Goal: Task Accomplishment & Management: Complete application form

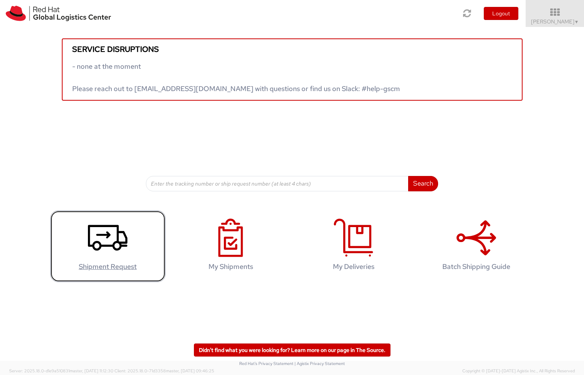
click at [109, 249] on icon at bounding box center [108, 238] width 40 height 38
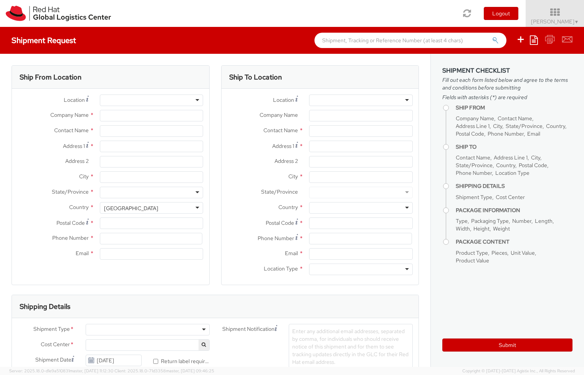
select select "700"
select select
type input "Red Hat"
type input "[PERSON_NAME]"
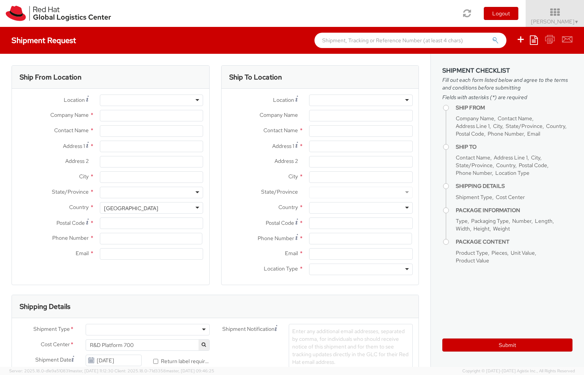
type input "ajanulgu@redhat.com"
click at [194, 204] on div "United States" at bounding box center [152, 208] width 104 height 12
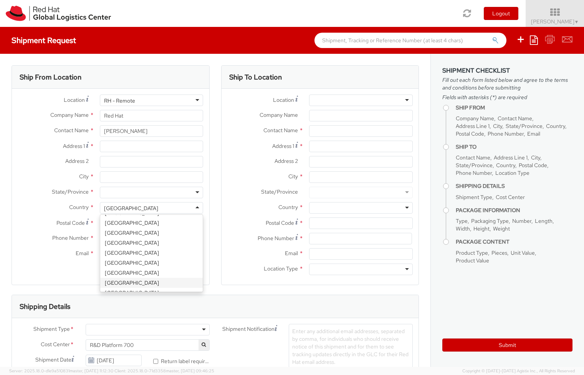
click at [174, 208] on div "United States" at bounding box center [152, 208] width 104 height 12
select select "CM"
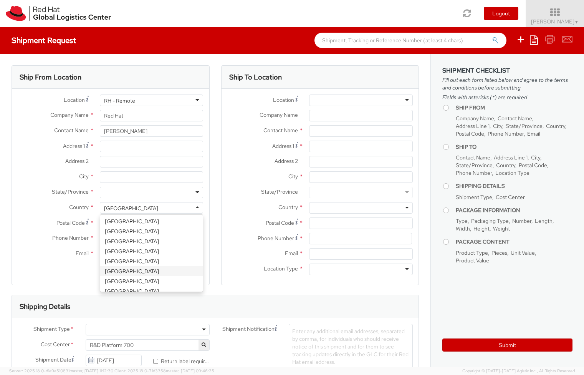
select select "KGS"
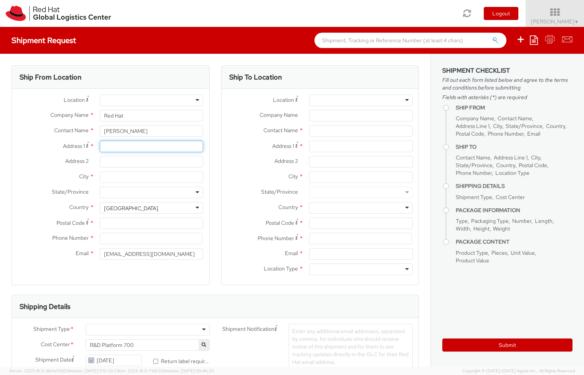
click at [131, 147] on input "Address 1 *" at bounding box center [152, 147] width 104 height 12
click at [163, 149] on input "Norp" at bounding box center [152, 147] width 104 height 12
paste input "patie 16b"
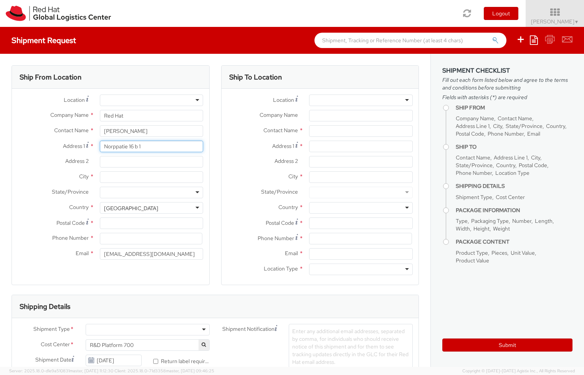
click at [136, 146] on input "Norppatie 16 b 1" at bounding box center [152, 147] width 104 height 12
type input "Norppatie 16 B 1"
click at [160, 174] on input "City *" at bounding box center [152, 177] width 104 height 12
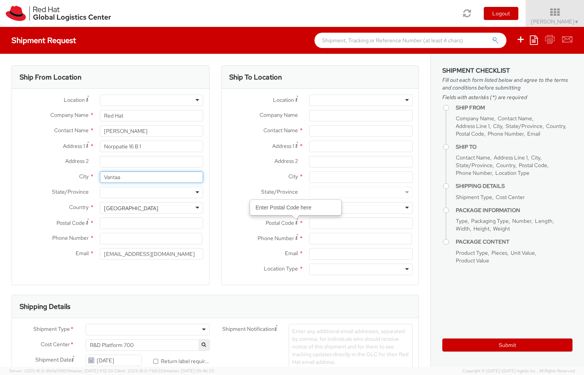
type input "Vantaa"
click at [117, 224] on input "Postal Code *" at bounding box center [152, 223] width 104 height 12
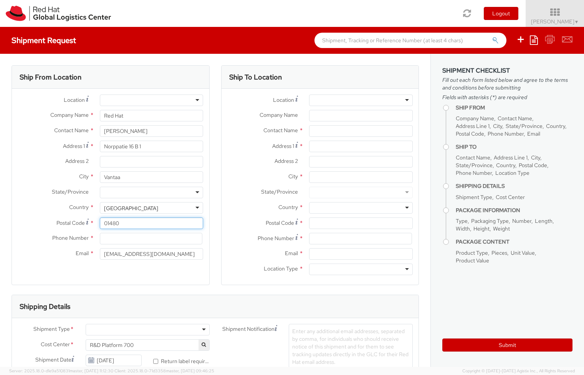
type input "01480"
click at [126, 238] on input at bounding box center [151, 239] width 103 height 12
type input "+358504873946"
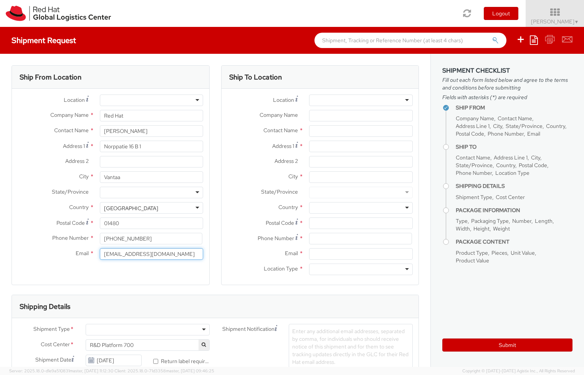
click at [162, 254] on input "ajanulgu@redhat.com" at bounding box center [152, 254] width 104 height 12
type input "abdiel.janulgue@hotmail.com"
click at [332, 100] on div at bounding box center [361, 100] width 104 height 12
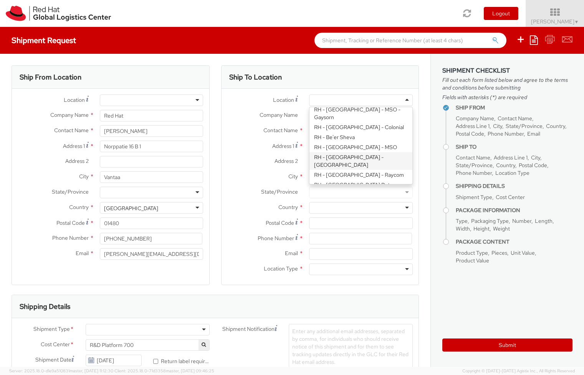
scroll to position [184, 0]
type input "Red Hat Czech s.r.o."
type input "Purkynova 647/111"
type input "BRNO"
type input "621 00"
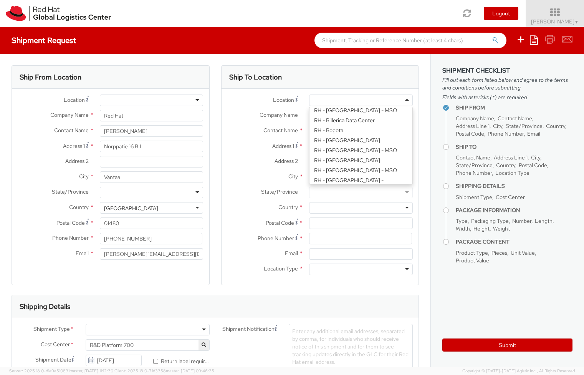
type input "420 532 294 555"
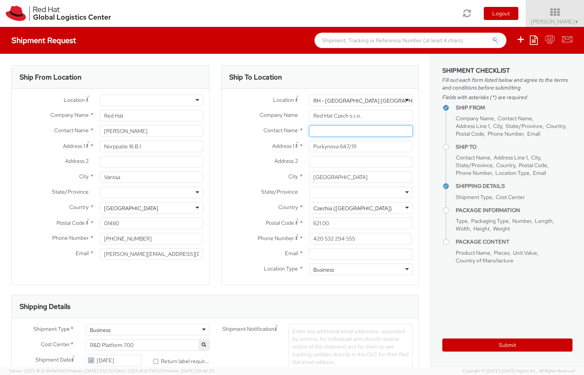
click at [351, 136] on input "text" at bounding box center [361, 131] width 104 height 12
paste input "Attn: Red Hat IT - Endpoint Systems"
type input "Attn: Red Hat IT - Endpoint Systems"
click at [417, 143] on div "Ship To Location Location * RH - Brno - Tech Park Brno - B RH - Brno - Tech Par…" at bounding box center [320, 179] width 210 height 229
click at [299, 129] on span "*" at bounding box center [301, 130] width 4 height 8
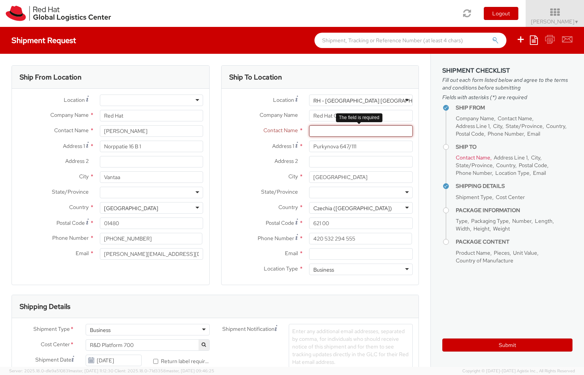
click at [371, 135] on input "text" at bounding box center [361, 131] width 104 height 12
paste input "Attn: Red Hat IT - Endpoint Systems"
type input "Attn: Red Hat IT - Endpoint Systems"
click at [417, 139] on div "Ship To Location Location * RH - Brno - Tech Park Brno - B RH - Brno - Tech Par…" at bounding box center [320, 179] width 210 height 229
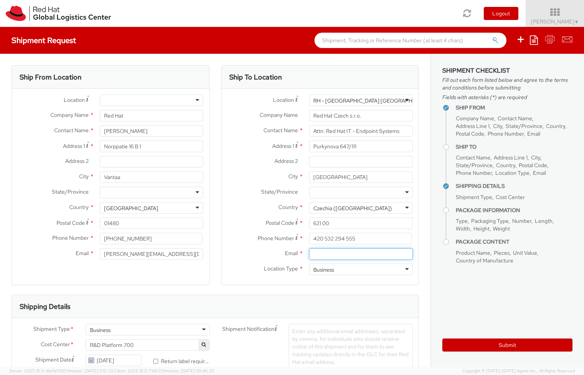
click at [338, 258] on input "Email *" at bounding box center [361, 254] width 104 height 12
paste input "laptop-return@redhat.com"
type input "laptop-return@redhat.com"
click at [476, 296] on aside "Shipment Checklist Fill out each form listed below and agree to the terms and c…" at bounding box center [508, 210] width 154 height 313
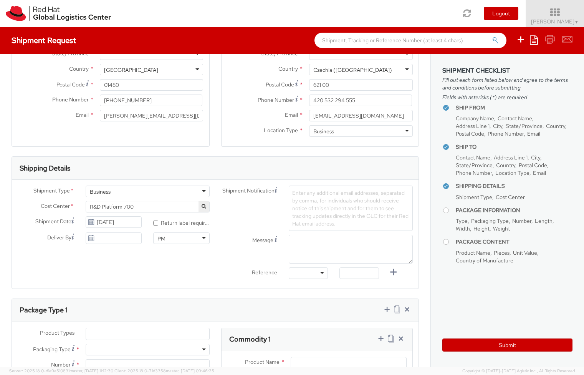
click at [149, 207] on span "R&D Platform 700" at bounding box center [148, 206] width 116 height 7
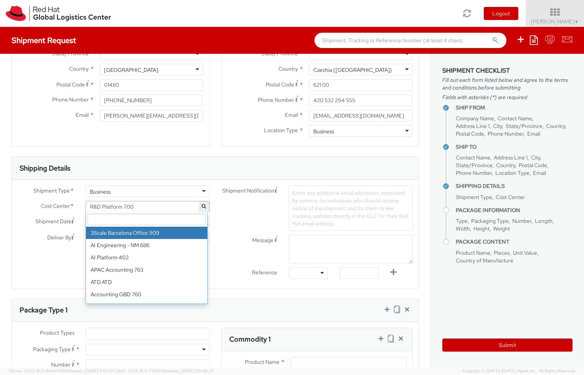
click at [139, 222] on input "search" at bounding box center [147, 220] width 118 height 12
paste input "IT Fixed Assets and Contracts 850"
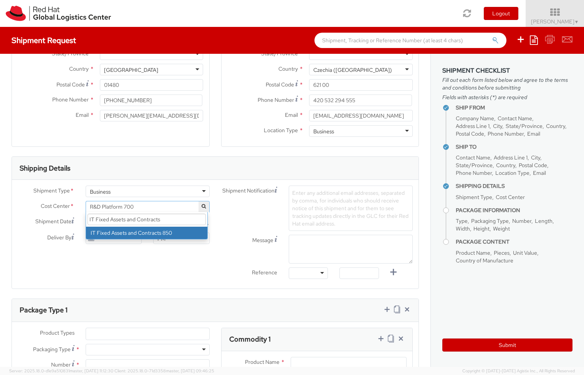
type input "IT Fixed Assets and Contracts"
select select "850"
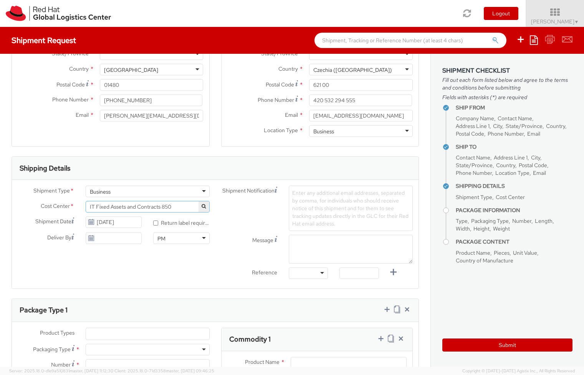
click at [318, 194] on span "Enter any additional email addresses, separated by comma, for individuals who s…" at bounding box center [350, 208] width 116 height 38
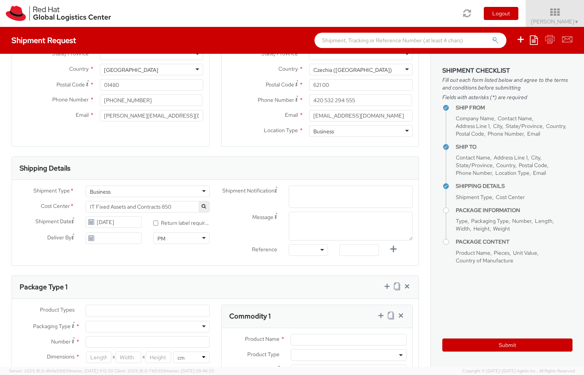
paste input "rvr@redhat.com"
type input "rvr@redhat.com"
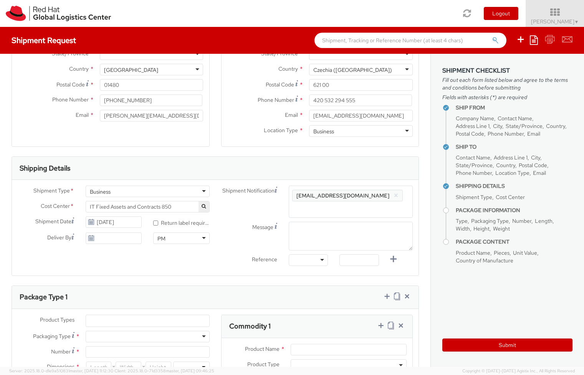
click at [314, 254] on div at bounding box center [308, 260] width 39 height 12
click at [349, 254] on input "text" at bounding box center [359, 260] width 39 height 12
click at [345, 254] on input "text" at bounding box center [359, 260] width 39 height 12
paste input "RPCI, RITM, TASK"
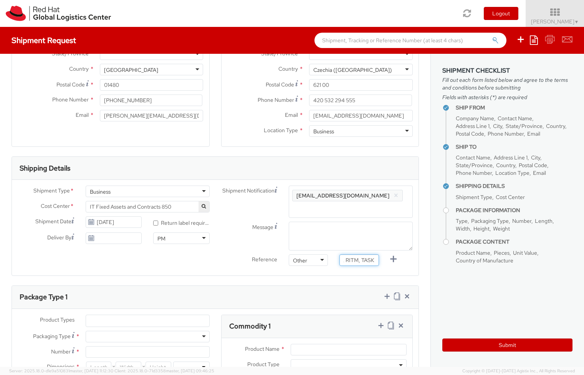
type input "RPCI, RITM, TASK"
click at [418, 259] on div "Ship From Location Location * RH - Amsterdam - MSO RH - Amsterdam Data Center R…" at bounding box center [215, 276] width 431 height 723
click at [363, 193] on span "Enter any additional email addresses, separated by comma, for individuals who s…" at bounding box center [350, 210] width 117 height 38
paste input "emea-eshub@redhat.com"
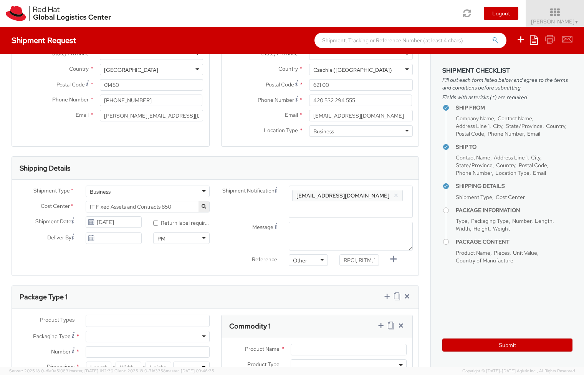
type input "emea-eshub@redhat.com"
click at [389, 194] on span "Enter any additional email addresses, separated by comma, for individuals who s…" at bounding box center [350, 210] width 117 height 38
click at [383, 191] on span "Enter any additional email addresses, separated by comma, for individuals who s…" at bounding box center [350, 210] width 117 height 38
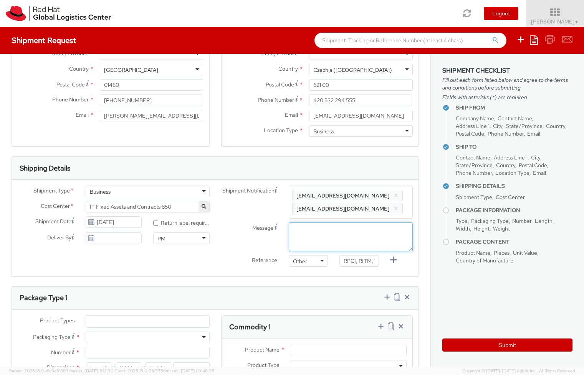
click at [374, 233] on textarea "Message" at bounding box center [351, 236] width 124 height 29
type textarea "morning pickup"
click at [90, 220] on icon at bounding box center [91, 222] width 7 height 6
click at [137, 220] on input "09/11/2025" at bounding box center [114, 222] width 56 height 12
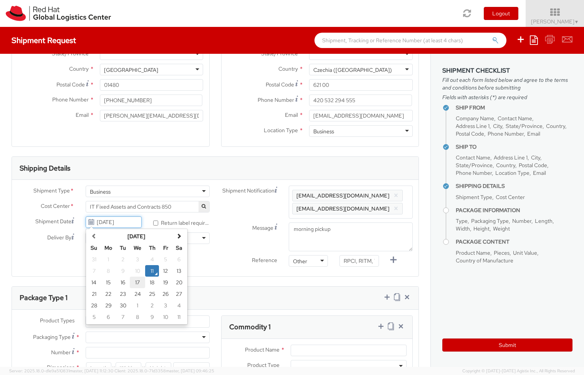
click at [136, 283] on td "17" at bounding box center [137, 283] width 15 height 12
type input "09/17/2025"
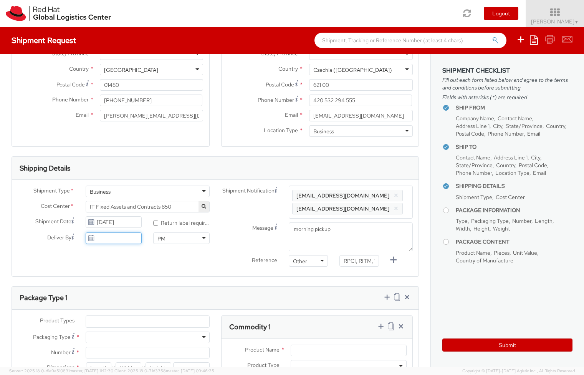
type input "09/11/2025"
click at [105, 243] on input "09/11/2025" at bounding box center [114, 238] width 56 height 12
click at [239, 270] on div "Shipment Type * Business Business Business Cost Center * R&D Platform 700 IT Fi…" at bounding box center [215, 228] width 407 height 96
click at [106, 234] on input "09/11/2025" at bounding box center [114, 238] width 56 height 12
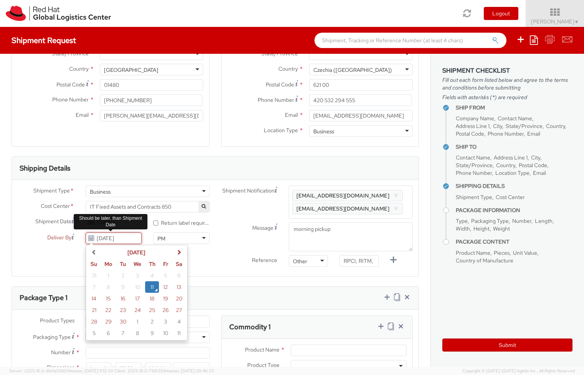
click at [106, 234] on input "09/11/2025" at bounding box center [114, 238] width 56 height 12
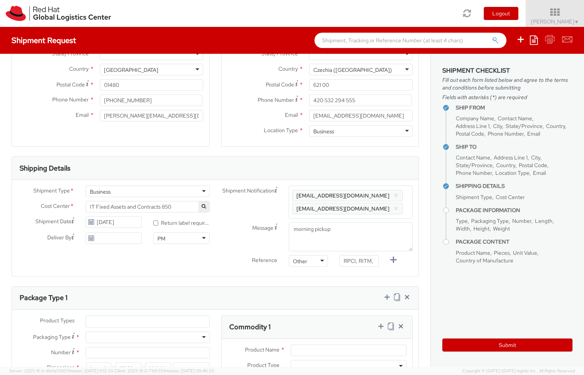
click at [41, 256] on div "Shipment Type * Business Business Business Cost Center * R&D Platform 700 IT Fi…" at bounding box center [215, 228] width 407 height 85
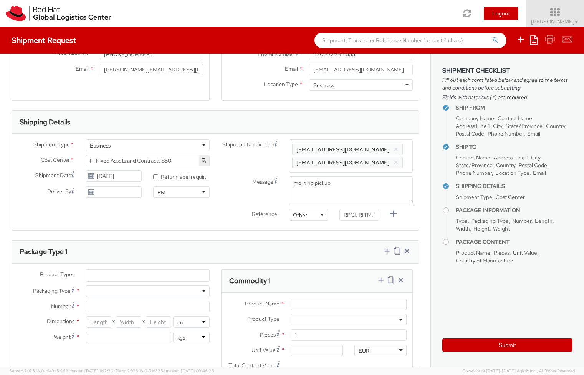
click at [151, 271] on ul at bounding box center [147, 276] width 123 height 12
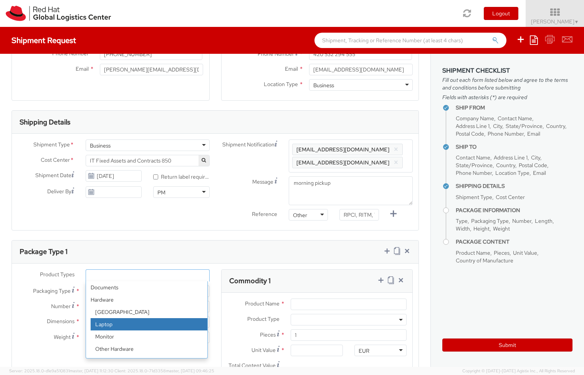
select select "LAPTOP"
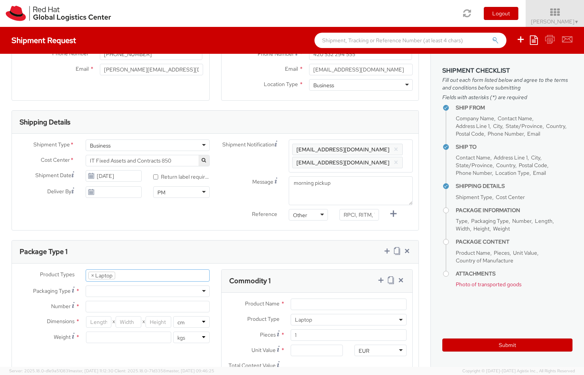
scroll to position [22, 0]
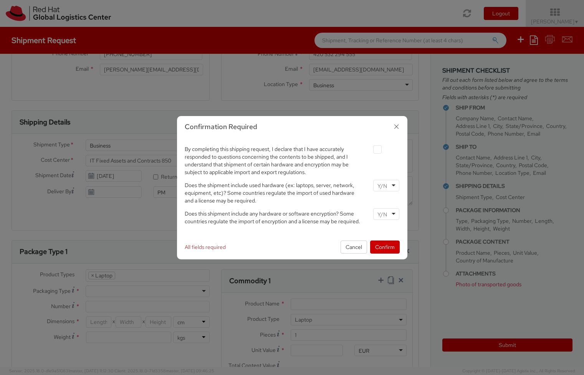
click at [373, 154] on div "By completing this shipping request, I declare that I have accurately responded…" at bounding box center [292, 160] width 227 height 32
click at [377, 150] on label at bounding box center [377, 149] width 8 height 8
click at [371, 150] on input "checkbox" at bounding box center [368, 149] width 5 height 5
checkbox input "true"
click at [392, 184] on div at bounding box center [386, 186] width 26 height 12
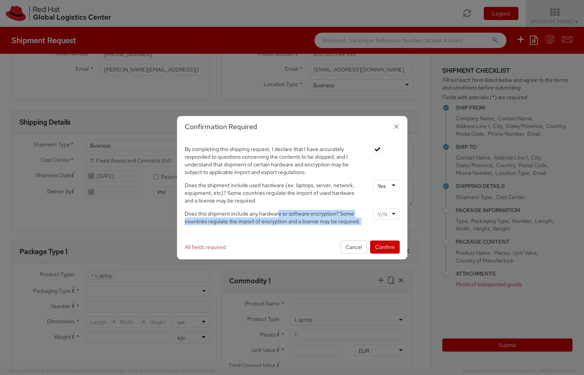
drag, startPoint x: 280, startPoint y: 214, endPoint x: 297, endPoint y: 226, distance: 20.5
click at [297, 226] on div "Does this shipment include any hardware or software encryption? Some countries …" at bounding box center [292, 218] width 227 height 21
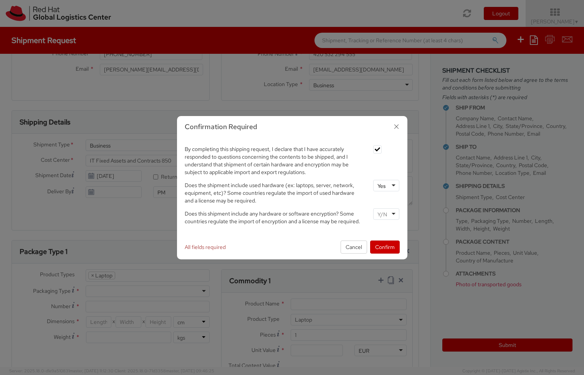
click at [297, 226] on div "Does this shipment include any hardware or software encryption? Some countries …" at bounding box center [292, 218] width 227 height 21
click at [394, 213] on div at bounding box center [386, 214] width 26 height 12
click at [308, 220] on span "Does this shipment include any hardware or software encryption? Some countries …" at bounding box center [273, 217] width 176 height 15
click at [395, 213] on div at bounding box center [386, 214] width 26 height 12
click at [386, 251] on button "Confirm" at bounding box center [385, 246] width 30 height 13
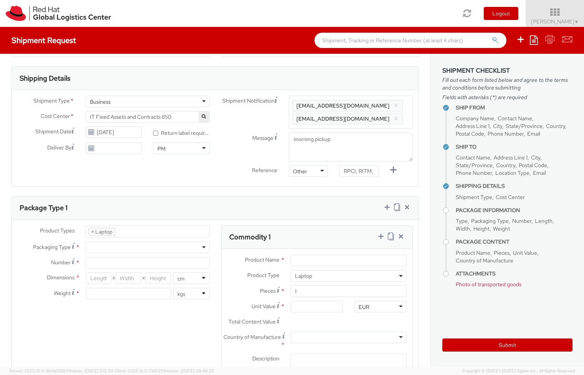
scroll to position [277, 0]
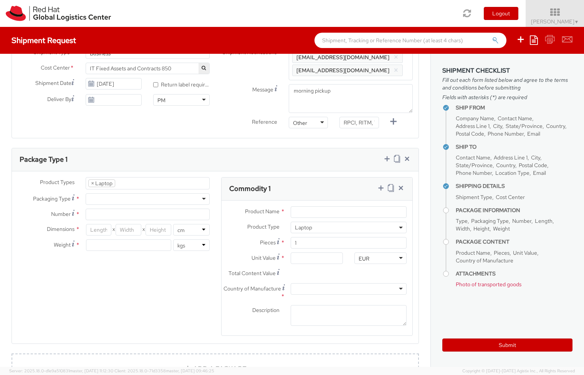
click at [201, 198] on div at bounding box center [148, 199] width 124 height 12
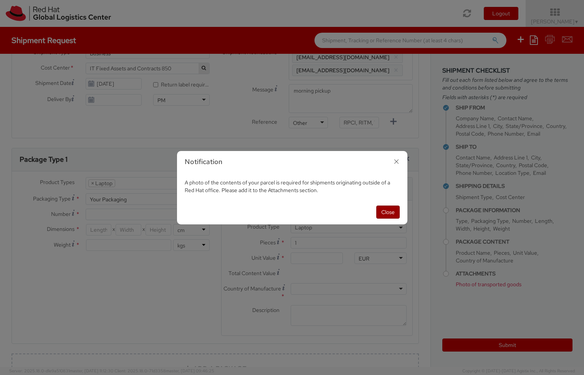
click at [386, 211] on button "Close" at bounding box center [387, 212] width 23 height 13
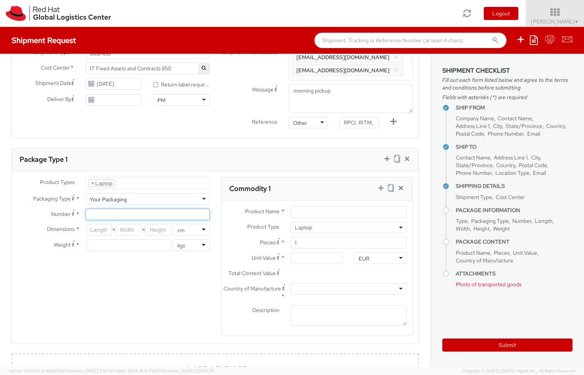
click at [139, 215] on input "Number *" at bounding box center [148, 215] width 124 height 12
click at [92, 232] on input "number" at bounding box center [99, 230] width 26 height 12
type input "46"
click at [131, 233] on input "number" at bounding box center [129, 230] width 26 height 12
type input "30"
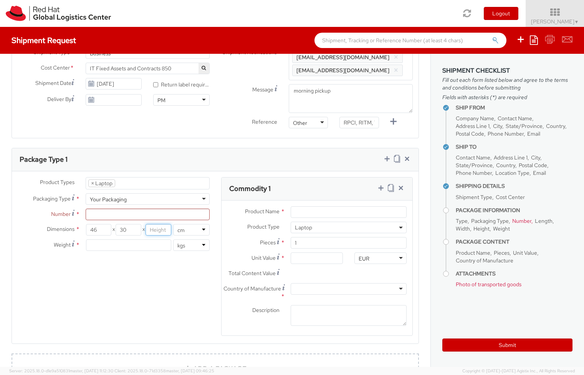
click at [155, 233] on input "number" at bounding box center [159, 230] width 26 height 12
type input "13"
click at [167, 272] on div "Product Types * Documents Docking Station Laptop Monitor Other Hardware Server …" at bounding box center [215, 261] width 407 height 169
click at [111, 245] on input "number" at bounding box center [128, 245] width 85 height 12
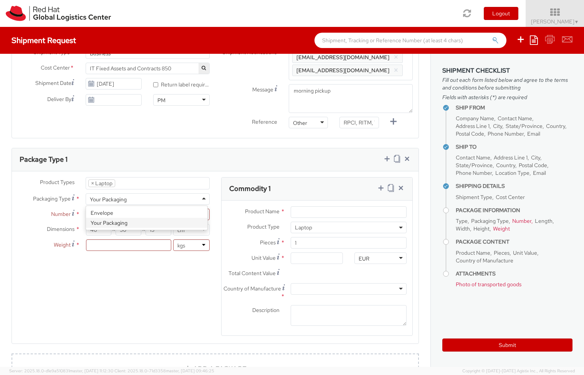
click at [202, 196] on div "Your Packaging" at bounding box center [148, 199] width 124 height 12
click at [109, 252] on div "Dimensions * 46 X 30 X 13 in cm Weight * lbs kgs" at bounding box center [114, 239] width 204 height 31
click at [108, 246] on input "number" at bounding box center [128, 245] width 85 height 12
click at [76, 212] on span "*" at bounding box center [78, 214] width 4 height 8
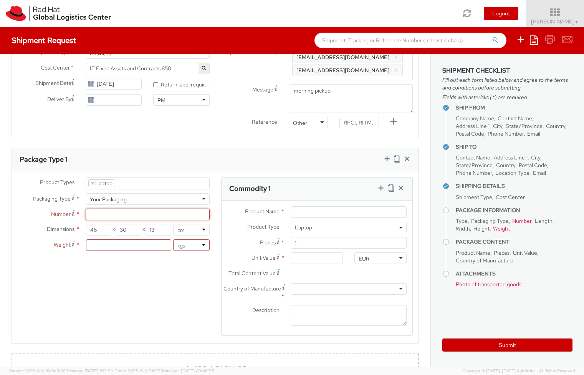
click at [86, 212] on input "Number *" at bounding box center [148, 215] width 124 height 12
click at [72, 212] on icon at bounding box center [73, 213] width 3 height 6
click at [86, 212] on input "Number Number of identical packages of specified type and dimensions *" at bounding box center [148, 215] width 124 height 12
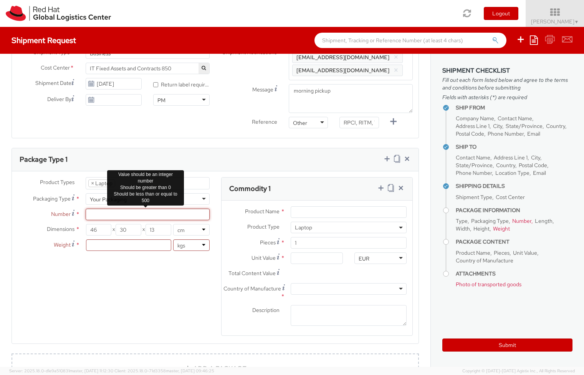
click at [91, 213] on input "Number *" at bounding box center [148, 215] width 124 height 12
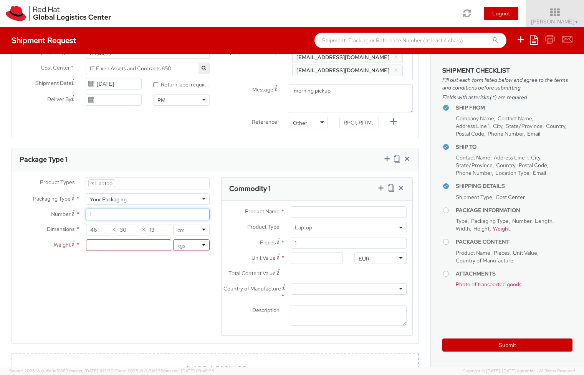
type input "1"
click at [114, 294] on div "Product Types * Documents Docking Station Laptop Monitor Other Hardware Server …" at bounding box center [215, 261] width 407 height 169
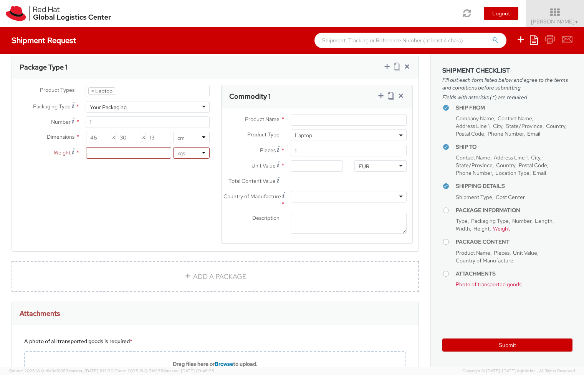
scroll to position [230, 0]
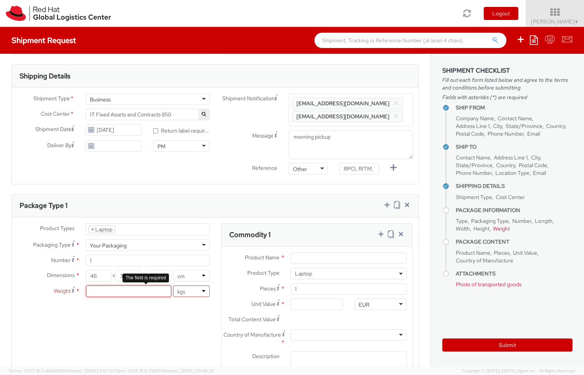
click at [96, 293] on input "number" at bounding box center [128, 291] width 85 height 12
type input "4"
click at [131, 322] on div "Product Types * Documents Docking Station Laptop Monitor Other Hardware Server …" at bounding box center [215, 307] width 407 height 169
click at [118, 343] on div "Product Types * Documents Docking Station Laptop Monitor Other Hardware Server …" at bounding box center [215, 307] width 407 height 169
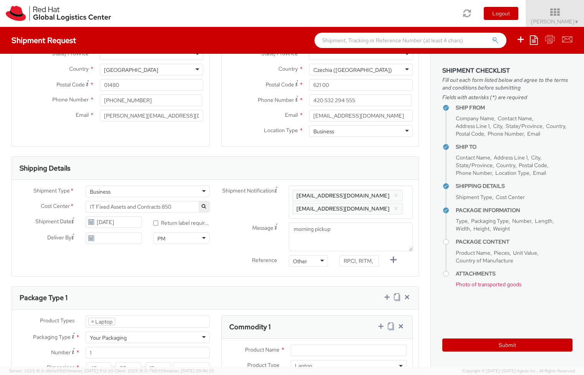
scroll to position [277, 0]
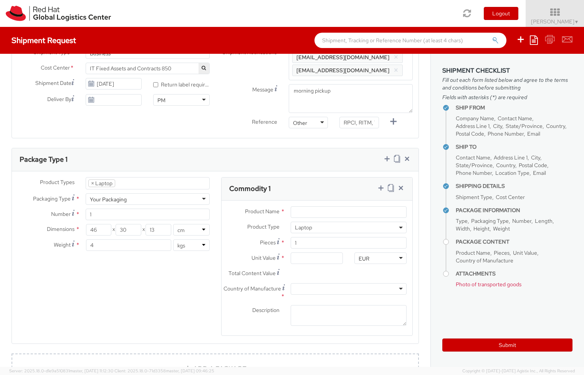
click at [281, 210] on span "*" at bounding box center [283, 211] width 4 height 8
click at [291, 210] on input "Product Name *" at bounding box center [349, 212] width 116 height 12
click at [145, 300] on div "Product Types * Documents Docking Station Laptop Monitor Other Hardware Server …" at bounding box center [215, 261] width 407 height 169
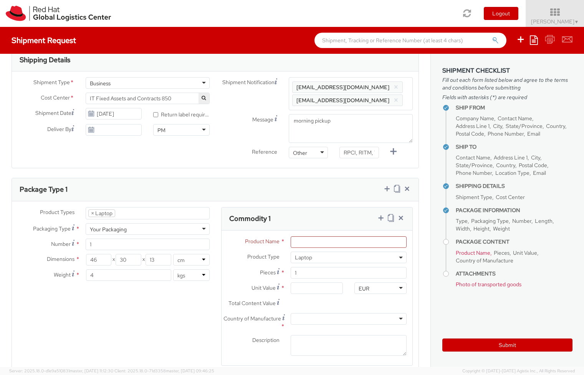
scroll to position [230, 0]
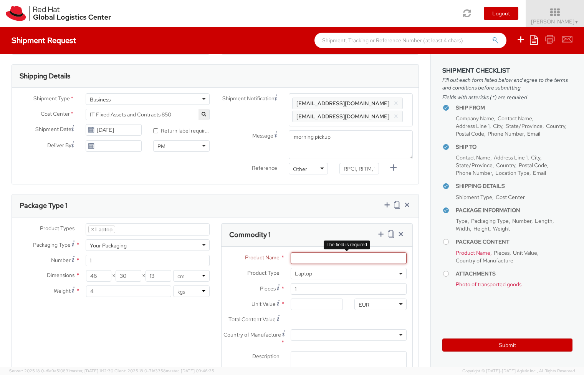
click at [374, 261] on input "Product Name *" at bounding box center [349, 258] width 116 height 12
type input "Lenovo"
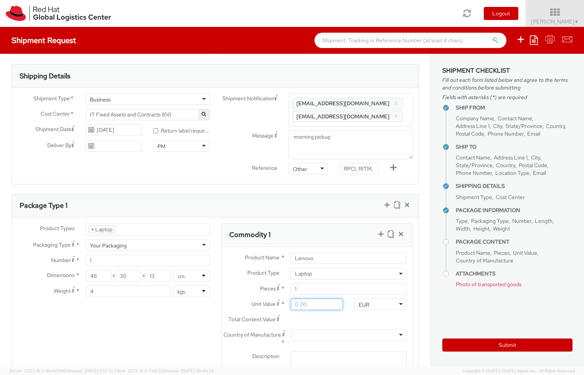
click at [309, 305] on input "Unit Value *" at bounding box center [317, 304] width 52 height 12
type input "5.00"
type input "50.00"
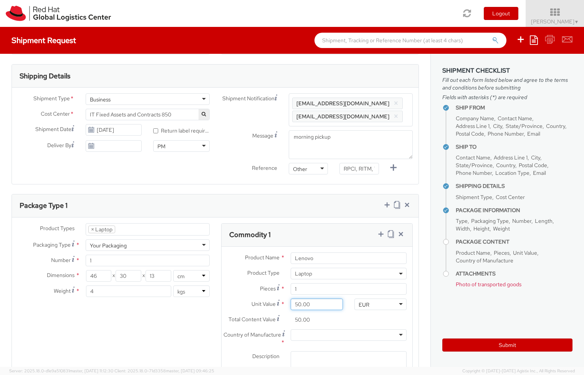
type input "500.00"
click at [328, 331] on div at bounding box center [349, 335] width 116 height 12
type input "chi"
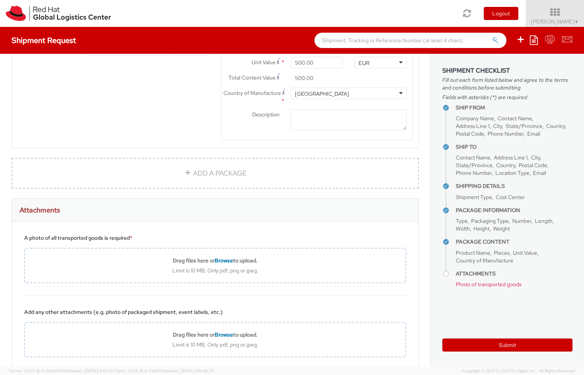
scroll to position [516, 0]
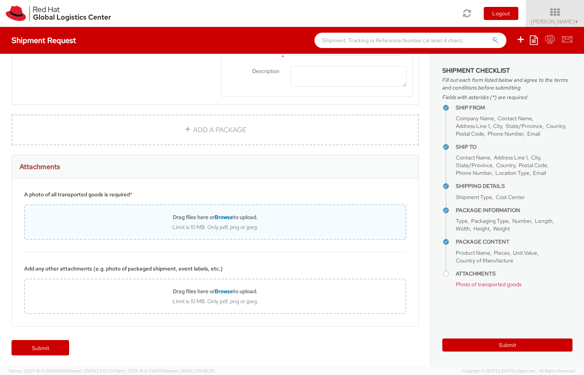
click at [219, 216] on span "Browse" at bounding box center [224, 217] width 18 height 7
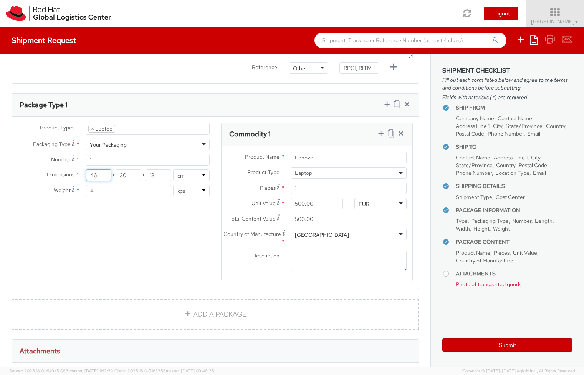
click at [102, 178] on input "46" at bounding box center [99, 175] width 26 height 12
type input "4"
type input "52"
click at [130, 178] on input "30" at bounding box center [129, 175] width 26 height 12
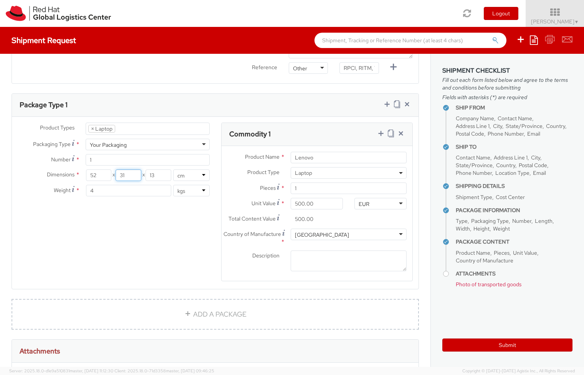
type input "31"
click at [159, 178] on input "13" at bounding box center [159, 175] width 26 height 12
type input "9"
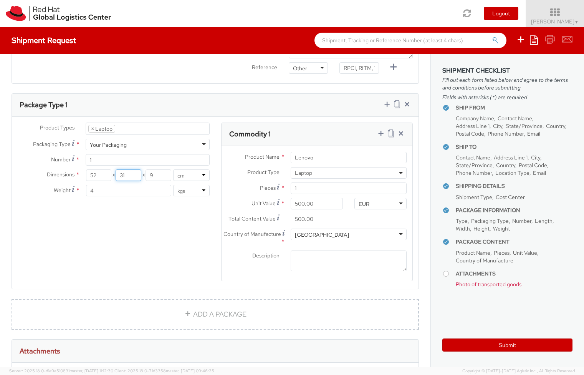
click at [136, 179] on input "31" at bounding box center [129, 175] width 26 height 12
type input "32"
click at [103, 179] on input "52" at bounding box center [99, 175] width 26 height 12
type input "50"
click at [324, 13] on div "Toggle navigation Logout Abdiel Janulgue ▼ Home Shipment Request My Shipments M…" at bounding box center [292, 13] width 584 height 27
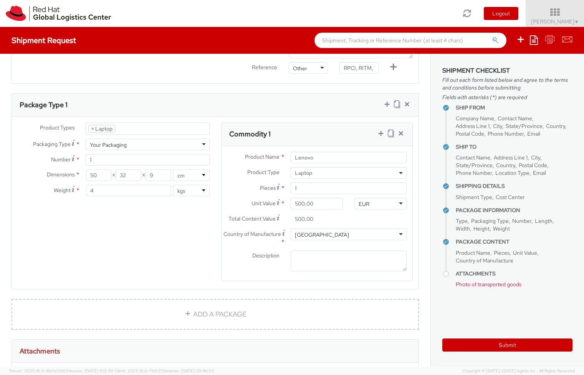
scroll to position [423, 0]
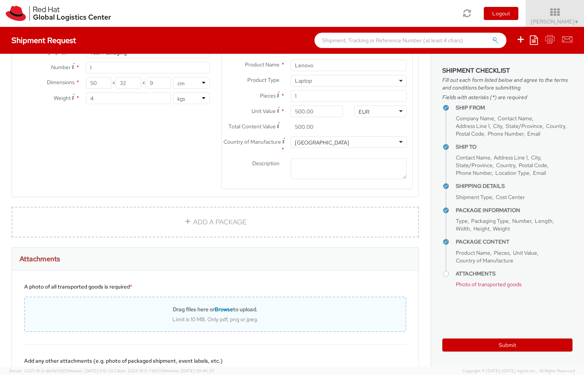
click at [225, 307] on span "Browse" at bounding box center [224, 309] width 18 height 7
type input "C:\fakepath\IMG_1928.jpg"
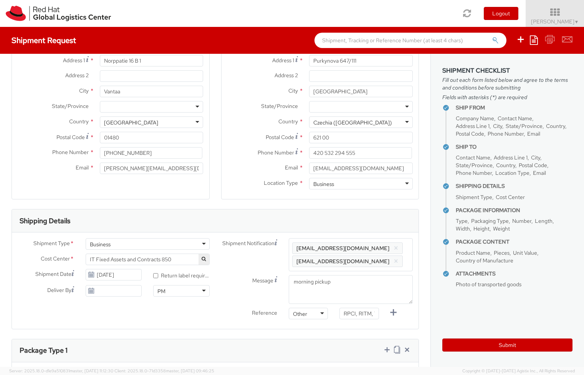
scroll to position [0, 0]
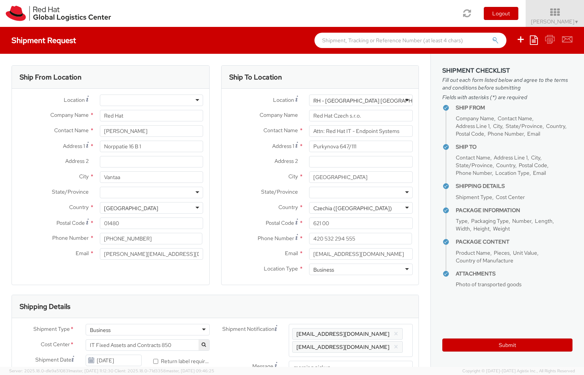
click at [194, 97] on div at bounding box center [152, 100] width 104 height 12
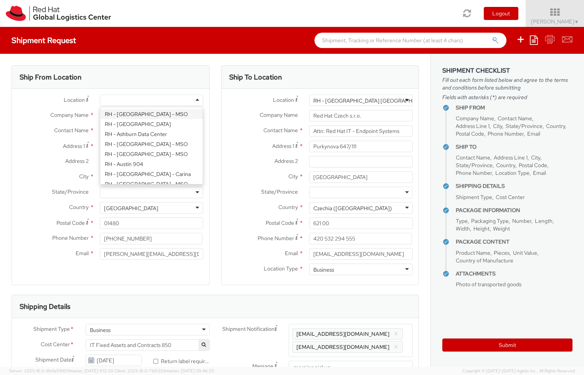
click at [198, 78] on div "Ship From Location" at bounding box center [110, 77] width 197 height 23
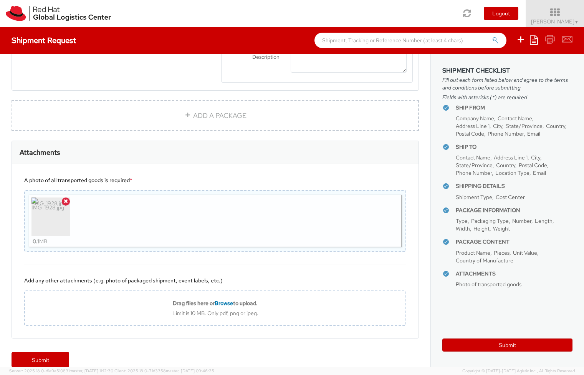
scroll to position [542, 0]
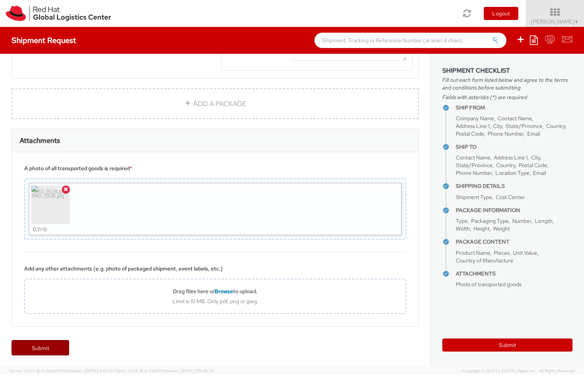
click at [45, 345] on link "Submit" at bounding box center [41, 347] width 58 height 15
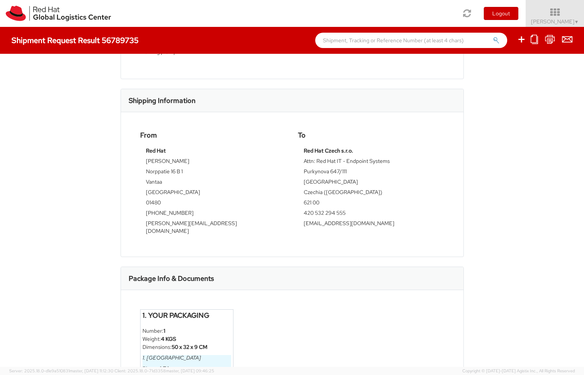
scroll to position [293, 0]
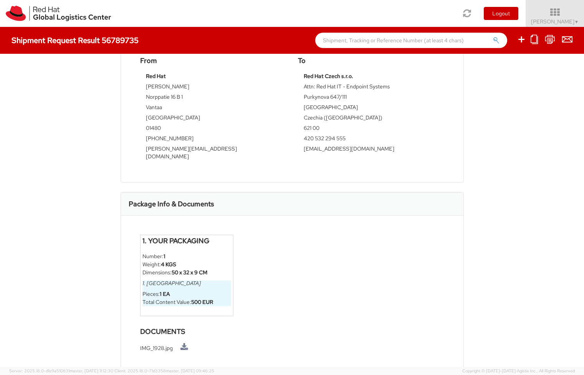
click at [343, 242] on div "1. Your Packaging Number: 1 Weight: 4 KGS Dimensions: 50 x 32 x 9 CM 1. Lenovo …" at bounding box center [292, 281] width 316 height 93
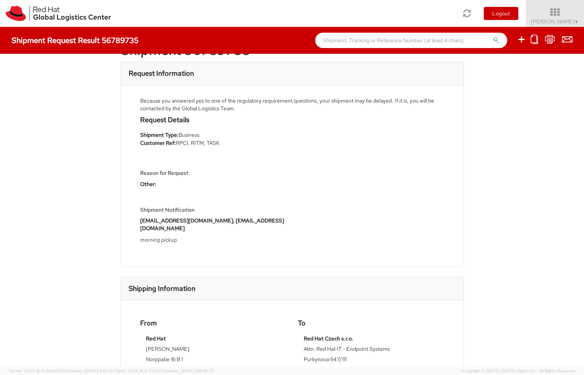
scroll to position [0, 0]
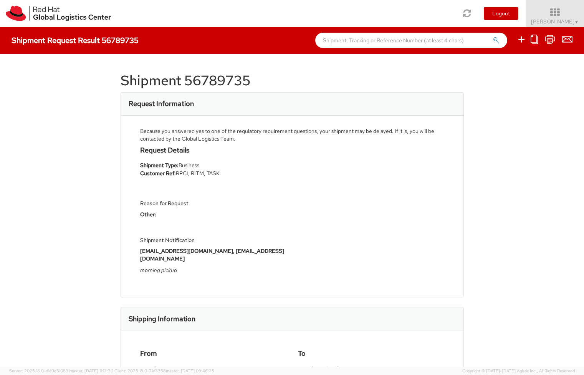
click at [358, 255] on div "Request Details Shipment Type: Business Customer Ref: RPCI, RITM, TASK Reason f…" at bounding box center [292, 212] width 316 height 132
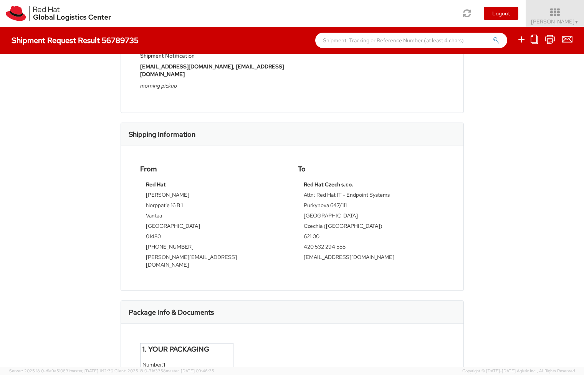
scroll to position [293, 0]
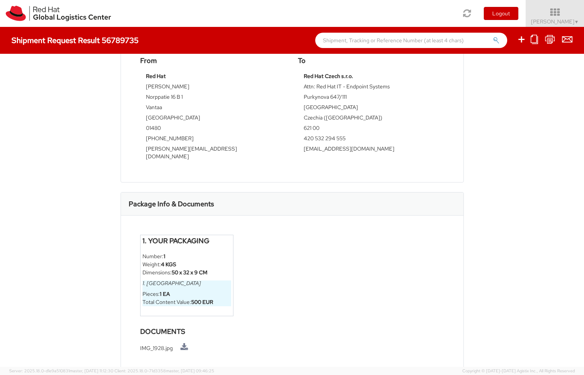
click at [159, 343] on li "IMG_1928.jpg" at bounding box center [292, 347] width 304 height 9
click at [182, 343] on link at bounding box center [185, 347] width 8 height 8
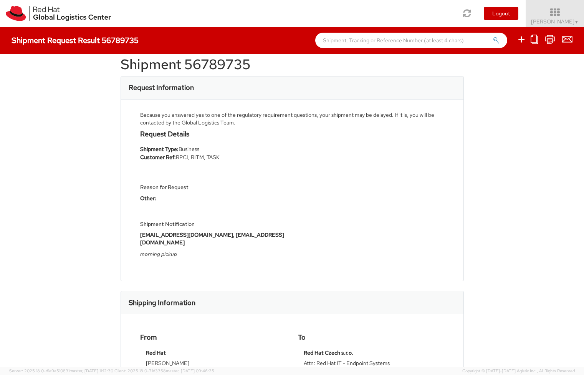
scroll to position [0, 0]
